Goal: Task Accomplishment & Management: Use online tool/utility

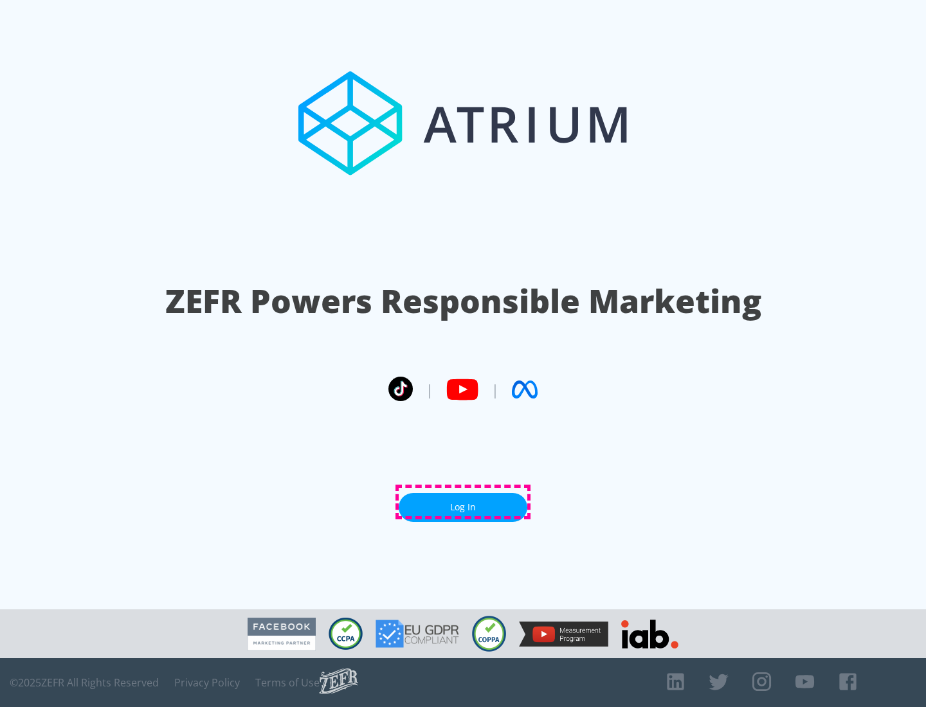
click at [463, 502] on link "Log In" at bounding box center [463, 507] width 129 height 29
